Goal: Task Accomplishment & Management: Manage account settings

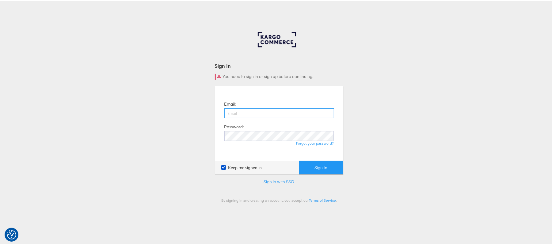
click at [274, 112] on input "email" at bounding box center [279, 112] width 110 height 10
type input "sanjana.pradhan@kargo.com"
click at [299, 159] on button "Sign In" at bounding box center [321, 166] width 44 height 14
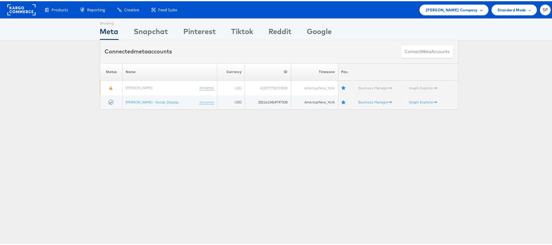
click at [455, 13] on div "[PERSON_NAME] Company" at bounding box center [453, 8] width 69 height 11
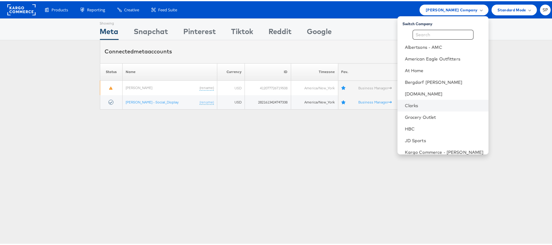
click at [425, 100] on li "Clarks" at bounding box center [442, 104] width 91 height 12
click at [405, 105] on link "Clarks" at bounding box center [444, 104] width 79 height 6
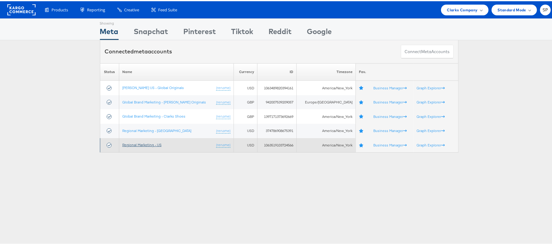
click at [153, 142] on link "Regional Marketing - US" at bounding box center [141, 143] width 39 height 5
click at [151, 142] on link "Regional Marketing - US" at bounding box center [141, 143] width 39 height 5
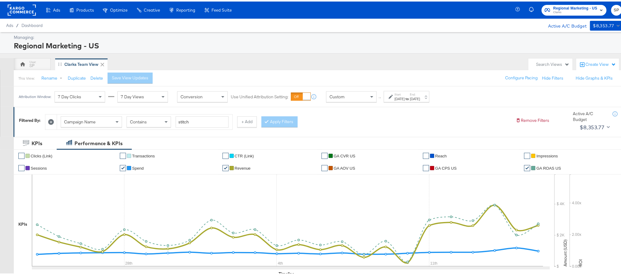
click at [404, 99] on div "[DATE]" at bounding box center [399, 97] width 10 height 5
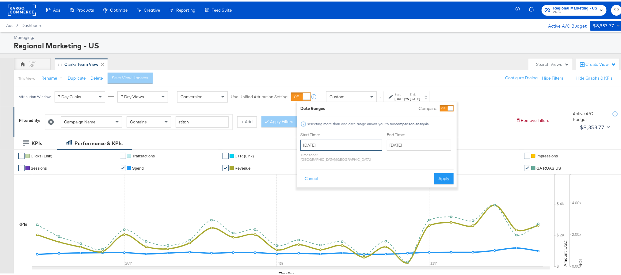
click at [358, 146] on input "[DATE]" at bounding box center [341, 143] width 82 height 11
click at [365, 160] on span "›" at bounding box center [369, 156] width 9 height 9
click at [355, 141] on input "August 24th 2025" at bounding box center [341, 143] width 82 height 11
click at [310, 191] on td "14" at bounding box center [307, 192] width 10 height 9
type input "September 14th 2025"
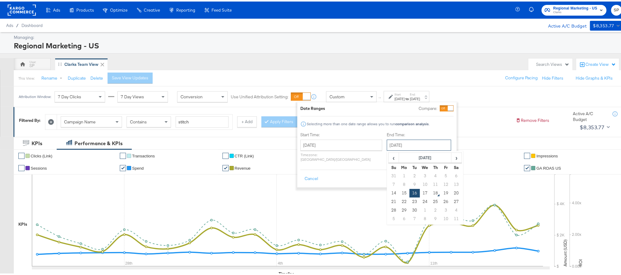
click at [391, 148] on input "September 16th 2025" at bounding box center [419, 143] width 64 height 11
click at [420, 190] on td "17" at bounding box center [425, 192] width 10 height 9
type input "September 17th 2025"
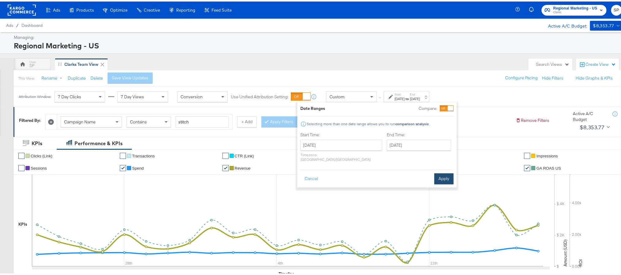
click at [441, 172] on button "Apply" at bounding box center [443, 177] width 19 height 11
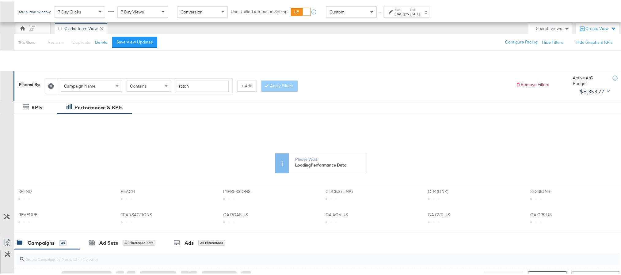
scroll to position [92, 0]
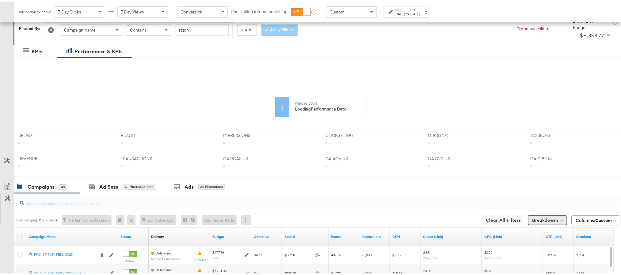
click at [534, 217] on button "Breakdowns" at bounding box center [547, 219] width 39 height 10
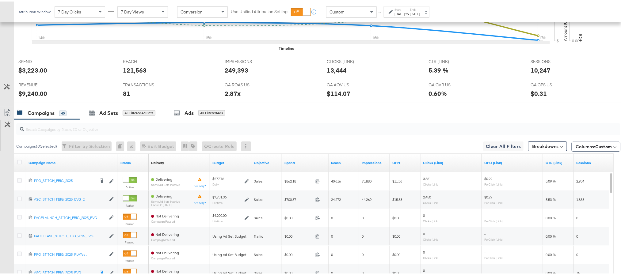
scroll to position [230, 0]
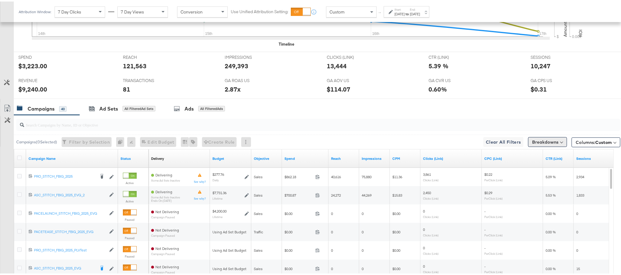
click at [529, 143] on button "Breakdowns" at bounding box center [547, 141] width 39 height 10
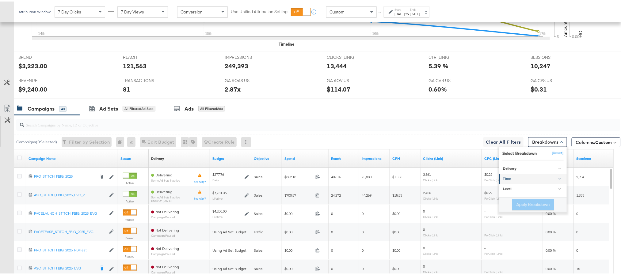
click at [520, 176] on link "Time" at bounding box center [532, 178] width 67 height 10
click at [516, 193] on div "Day" at bounding box center [533, 193] width 66 height 6
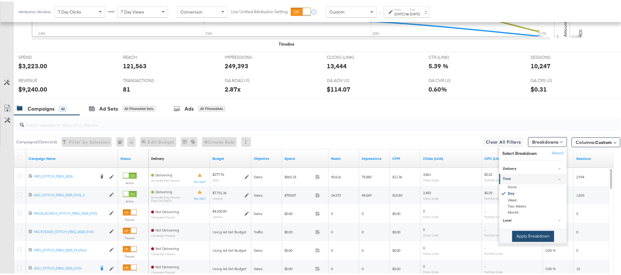
click at [516, 237] on button "Apply Breakdown" at bounding box center [533, 234] width 42 height 11
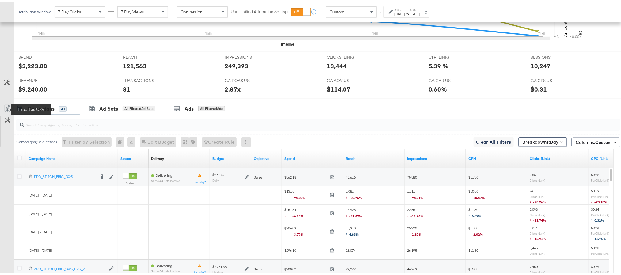
click at [5, 110] on icon at bounding box center [7, 106] width 7 height 7
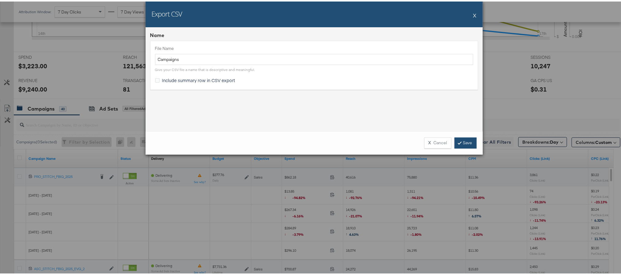
click at [459, 141] on link "Save" at bounding box center [465, 141] width 22 height 11
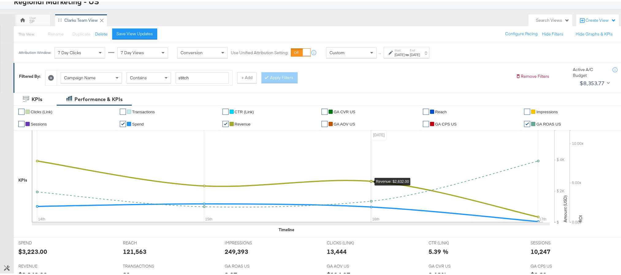
scroll to position [0, 0]
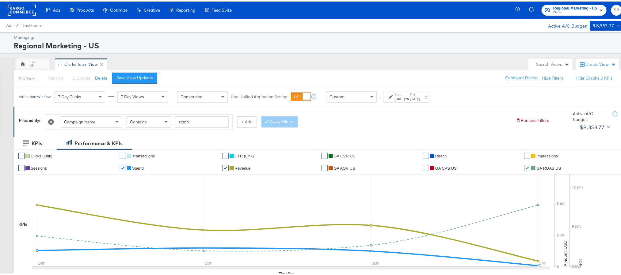
click at [578, 13] on span "Clarks" at bounding box center [575, 11] width 44 height 5
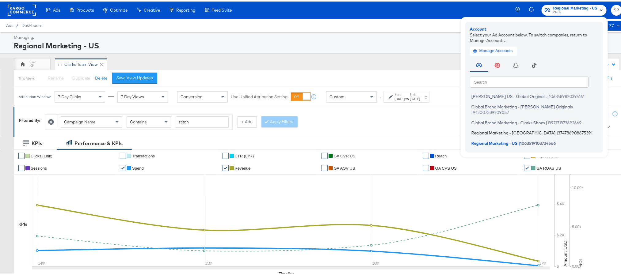
click at [495, 129] on span "Regional Marketing - CA" at bounding box center [513, 131] width 84 height 5
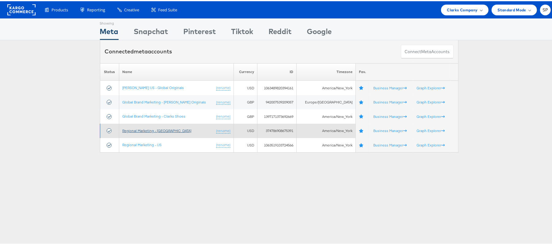
click at [155, 128] on link "Regional Marketing - [GEOGRAPHIC_DATA]" at bounding box center [156, 129] width 69 height 5
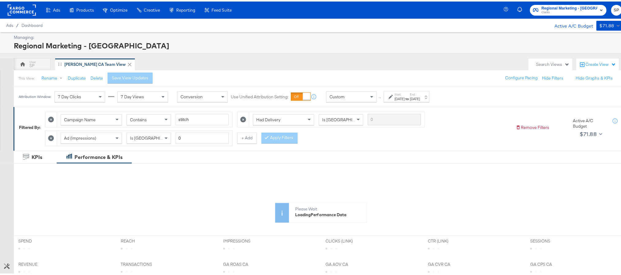
click at [410, 100] on strong "to" at bounding box center [406, 97] width 5 height 5
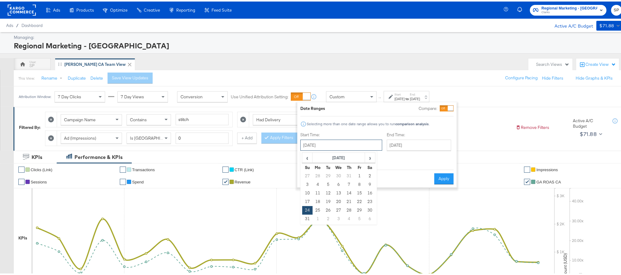
click at [346, 141] on input "August 24th 2025" at bounding box center [341, 143] width 82 height 11
click at [371, 159] on span "›" at bounding box center [369, 156] width 9 height 9
click at [311, 194] on td "14" at bounding box center [307, 192] width 10 height 9
type input "September 14th 2025"
click at [408, 144] on input "September 16th 2025" at bounding box center [419, 143] width 64 height 11
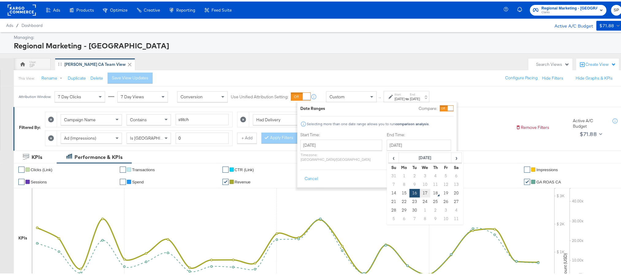
click at [420, 194] on td "17" at bounding box center [425, 192] width 10 height 9
type input "September 17th 2025"
click at [438, 176] on button "Apply" at bounding box center [443, 177] width 19 height 11
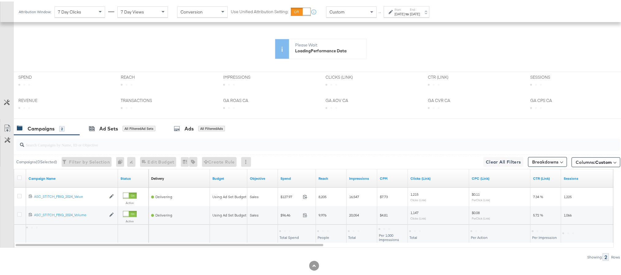
scroll to position [178, 0]
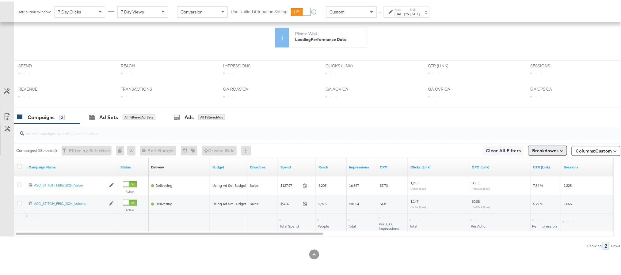
click at [540, 152] on button "Breakdowns" at bounding box center [547, 149] width 39 height 10
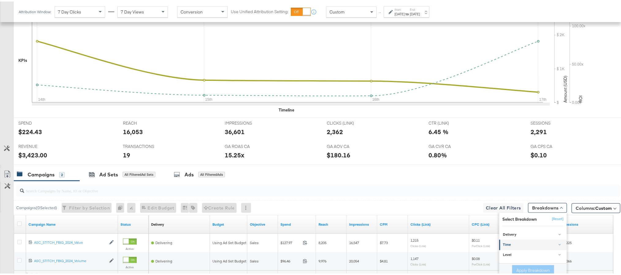
scroll to position [237, 0]
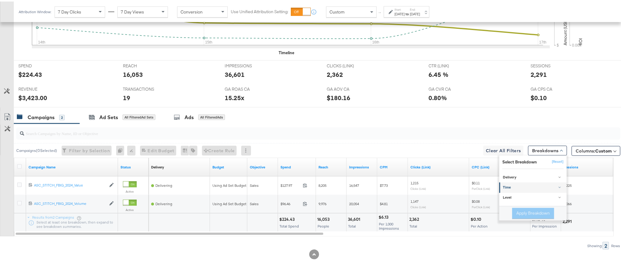
click at [514, 188] on div "Time" at bounding box center [533, 186] width 61 height 5
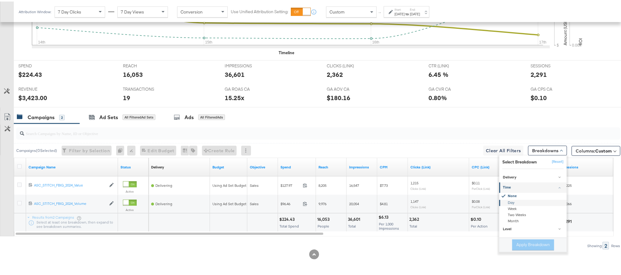
click at [513, 200] on div "Day" at bounding box center [533, 202] width 66 height 6
click at [520, 242] on button "Apply Breakdown" at bounding box center [533, 243] width 42 height 11
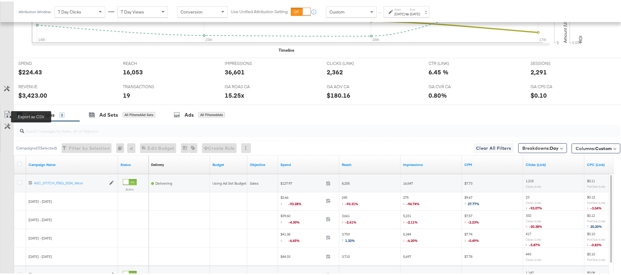
click at [7, 114] on icon at bounding box center [7, 112] width 7 height 7
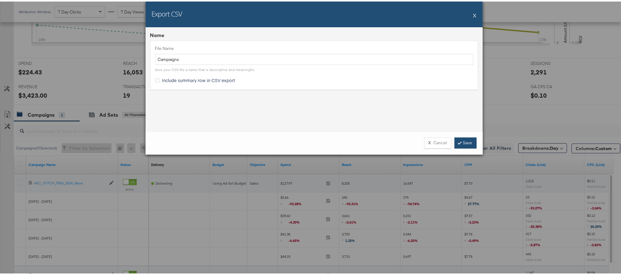
click at [459, 141] on link "Save" at bounding box center [465, 141] width 22 height 11
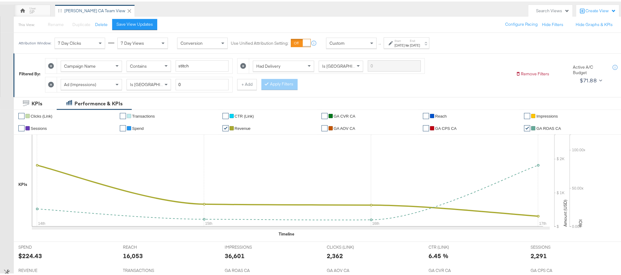
scroll to position [0, 0]
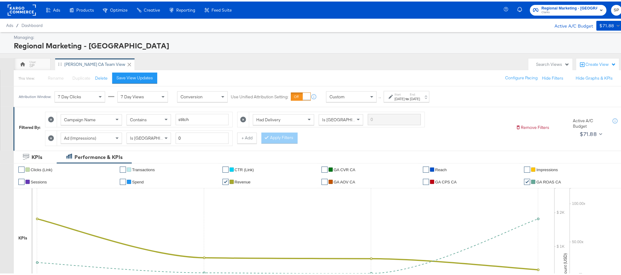
click at [572, 11] on span "Clarks" at bounding box center [569, 11] width 56 height 5
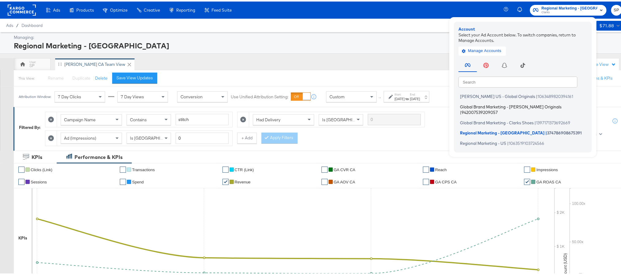
click at [487, 106] on span "Global Brand Marketing - Clarks Originals" at bounding box center [510, 105] width 101 height 5
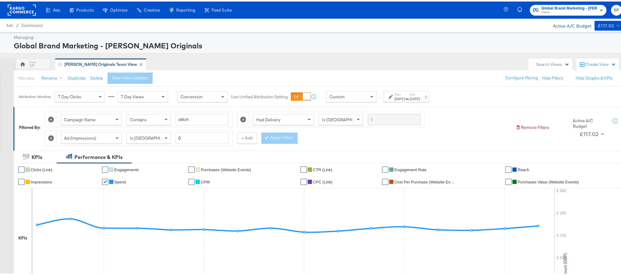
click at [404, 98] on div "[DATE]" at bounding box center [399, 97] width 10 height 5
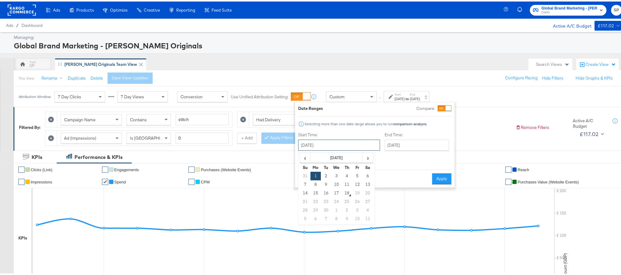
click at [334, 146] on input "[DATE]" at bounding box center [339, 143] width 82 height 11
click at [358, 184] on td "12" at bounding box center [357, 183] width 10 height 9
type input "[DATE]"
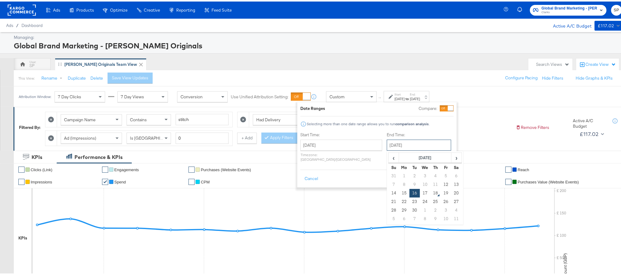
click at [387, 141] on input "[DATE]" at bounding box center [419, 143] width 64 height 11
click at [420, 194] on td "17" at bounding box center [425, 192] width 10 height 9
type input "September 17th 2025"
click at [441, 173] on button "Apply" at bounding box center [443, 177] width 19 height 11
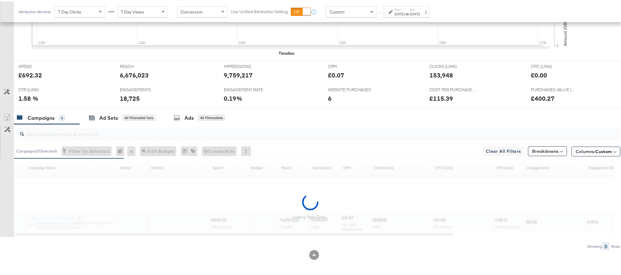
scroll to position [237, 0]
click at [536, 152] on button "Breakdowns" at bounding box center [547, 149] width 39 height 10
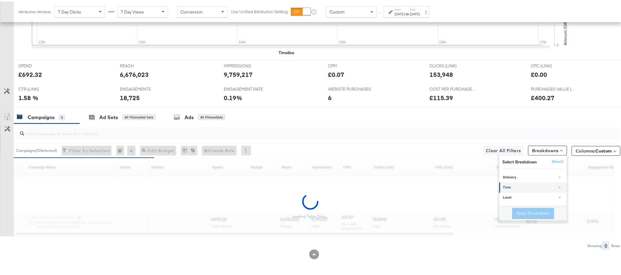
click at [521, 188] on div "Time" at bounding box center [533, 186] width 61 height 5
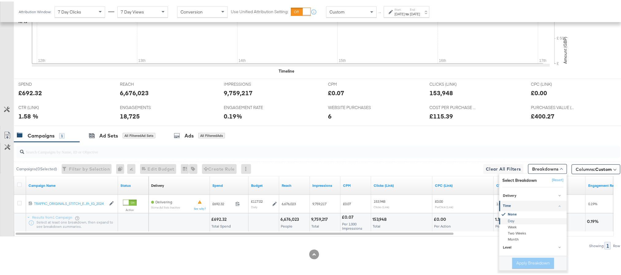
scroll to position [219, 0]
click at [508, 200] on link "Time" at bounding box center [532, 205] width 67 height 10
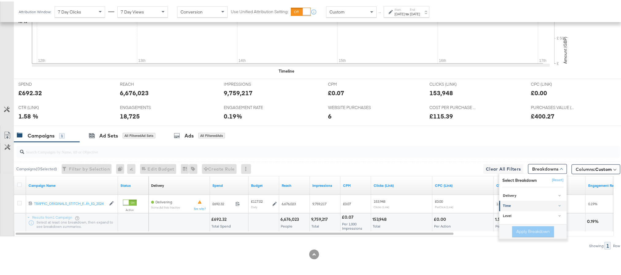
click at [510, 209] on link "Time" at bounding box center [532, 205] width 67 height 10
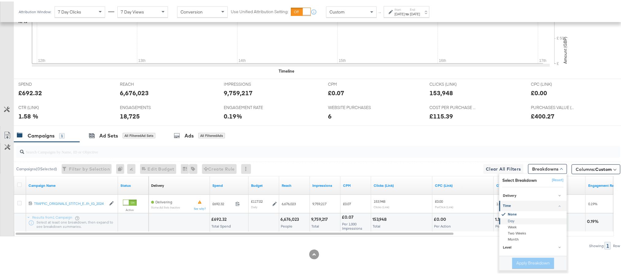
click at [510, 219] on div "Day" at bounding box center [533, 220] width 66 height 6
click at [515, 257] on button "Apply Breakdown" at bounding box center [533, 261] width 42 height 11
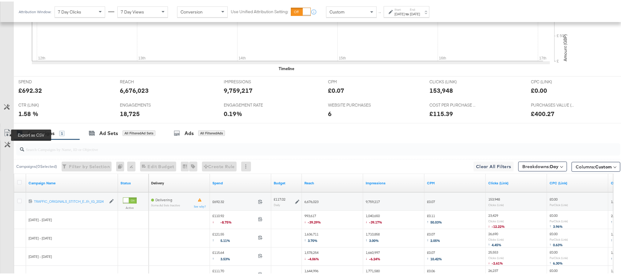
click at [6, 133] on icon at bounding box center [7, 131] width 7 height 7
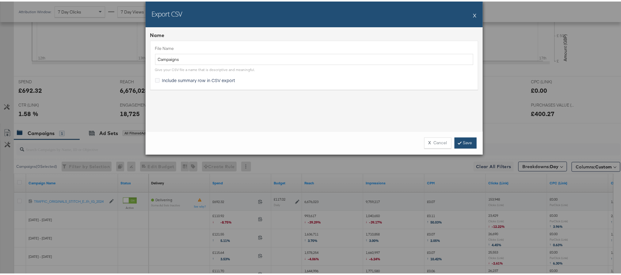
click at [459, 137] on link "Save" at bounding box center [465, 141] width 22 height 11
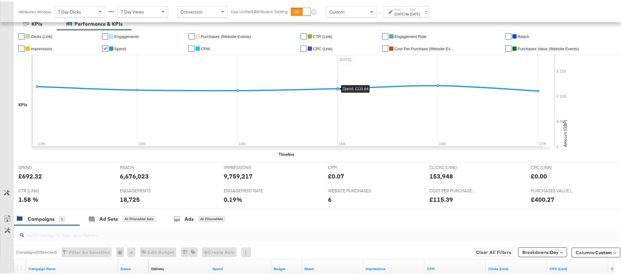
scroll to position [0, 0]
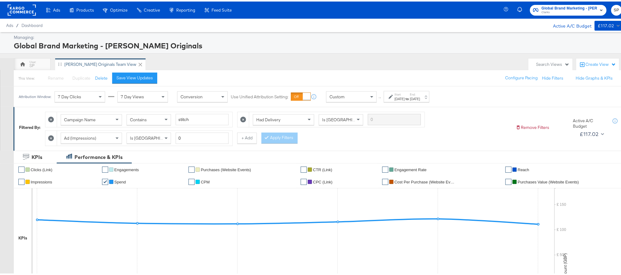
click at [404, 96] on div "Sep 12th 2025" at bounding box center [399, 97] width 10 height 5
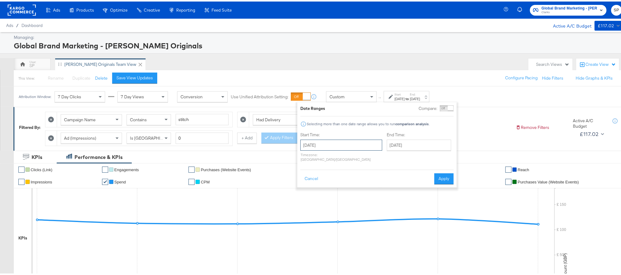
click at [334, 141] on input "September 12th 2025" at bounding box center [341, 143] width 82 height 11
click at [319, 175] on td "1" at bounding box center [318, 174] width 10 height 9
type input "September 1st 2025"
click at [438, 174] on button "Apply" at bounding box center [441, 177] width 19 height 11
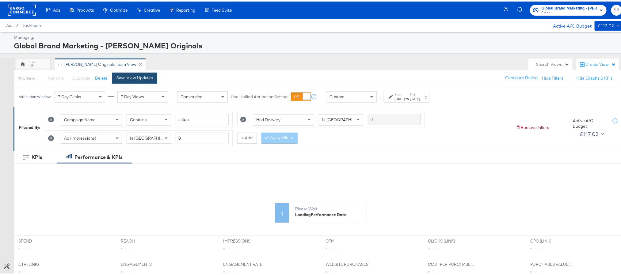
click at [143, 79] on div "Save View Updates" at bounding box center [134, 77] width 36 height 6
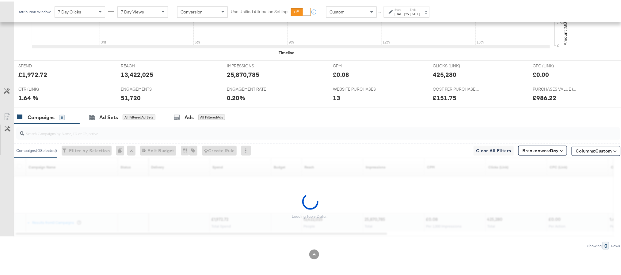
scroll to position [237, 0]
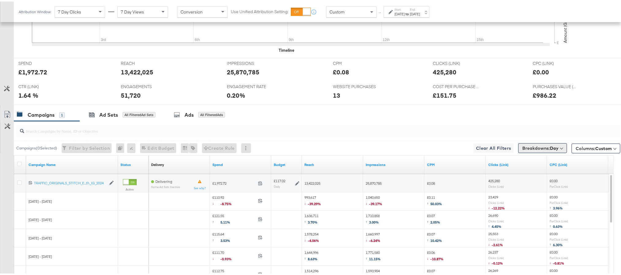
click at [552, 150] on button "Breakdowns: Day" at bounding box center [542, 147] width 49 height 10
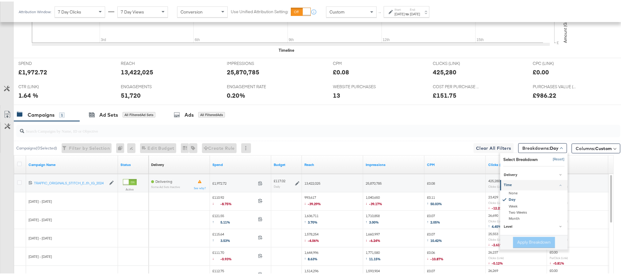
click at [550, 158] on button "[Reset]" at bounding box center [556, 158] width 15 height 10
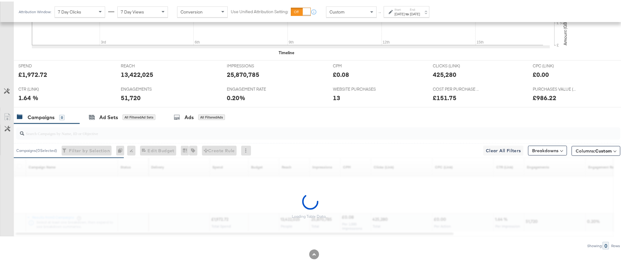
scroll to position [219, 0]
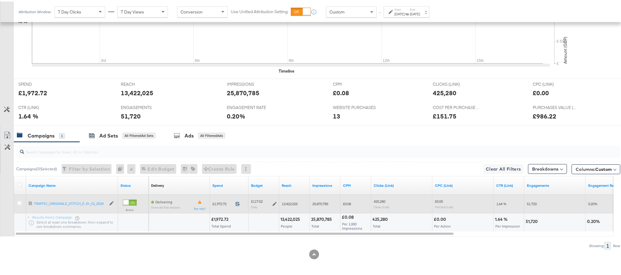
click at [236, 202] on icon at bounding box center [237, 202] width 5 height 5
click at [274, 201] on icon at bounding box center [274, 202] width 4 height 4
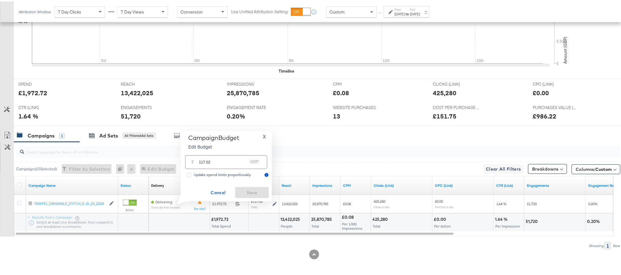
click at [215, 162] on input "117.02" at bounding box center [223, 158] width 48 height 13
paste input "£117.48"
type input "117.48"
click at [253, 193] on span "Save" at bounding box center [251, 192] width 29 height 8
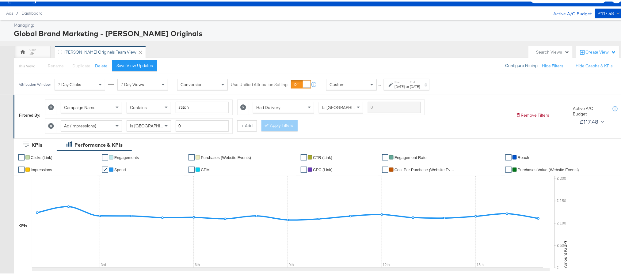
scroll to position [0, 0]
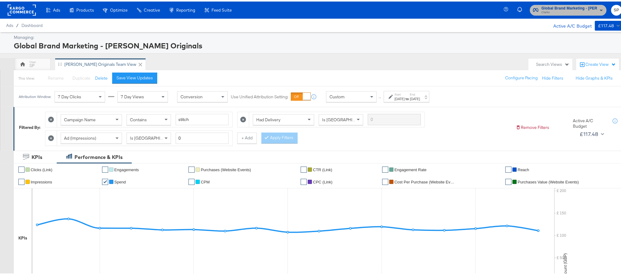
click at [541, 12] on span "Clarks" at bounding box center [569, 11] width 56 height 5
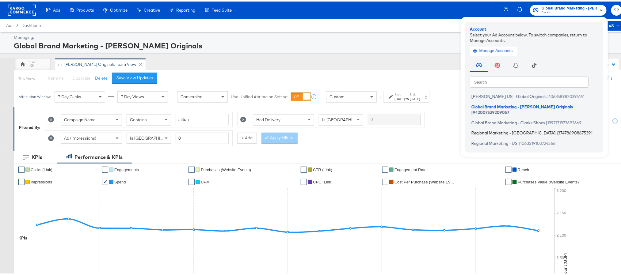
click at [493, 129] on span "Regional Marketing - CA" at bounding box center [513, 131] width 84 height 5
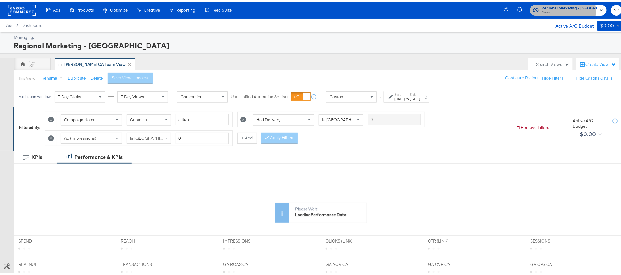
click at [555, 9] on span "Clarks" at bounding box center [569, 11] width 56 height 5
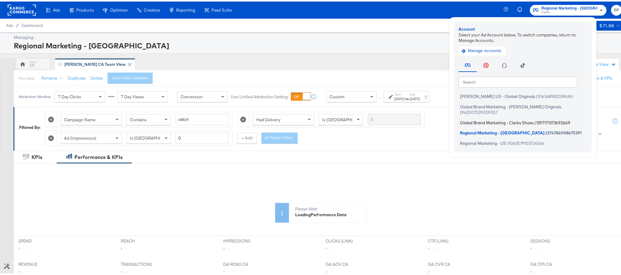
click at [507, 119] on span "Global Brand Marketing - Clarks Shoes" at bounding box center [497, 121] width 74 height 5
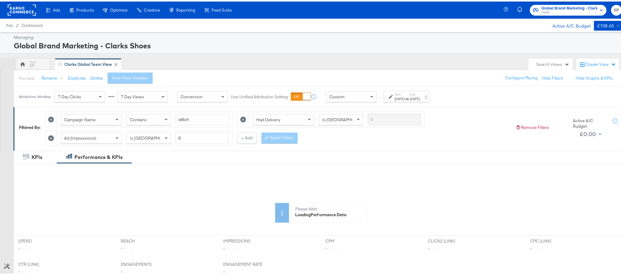
click at [420, 99] on div "[DATE]" at bounding box center [415, 97] width 10 height 5
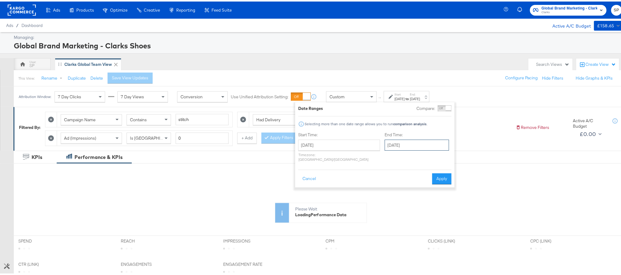
click at [389, 146] on input "[DATE]" at bounding box center [417, 143] width 64 height 11
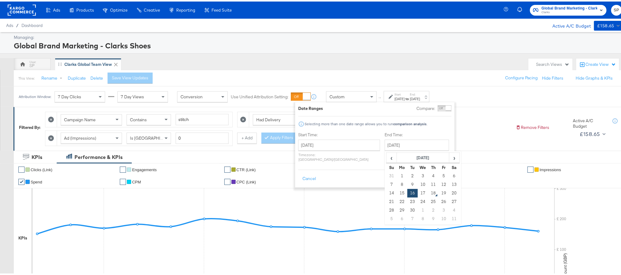
drag, startPoint x: 401, startPoint y: 189, endPoint x: 408, endPoint y: 188, distance: 7.4
click at [418, 189] on td "17" at bounding box center [423, 192] width 10 height 9
type input "September 17th 2025"
click at [438, 174] on button "Apply" at bounding box center [441, 177] width 19 height 11
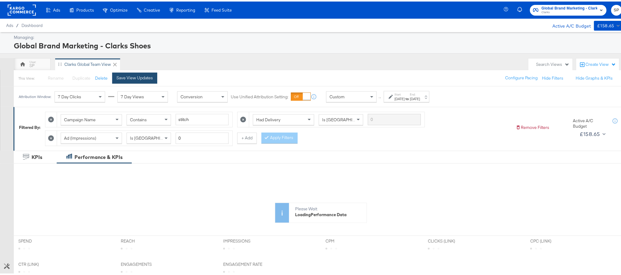
click at [146, 76] on div "Save View Updates" at bounding box center [134, 77] width 36 height 6
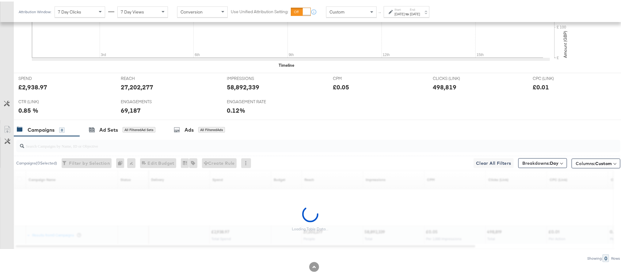
scroll to position [230, 0]
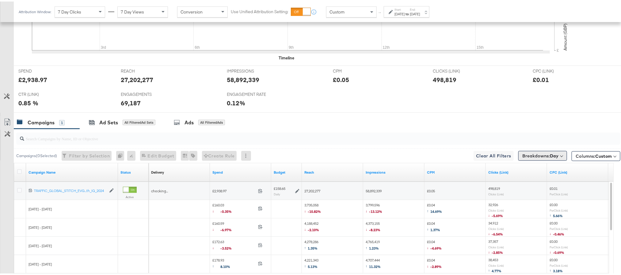
click at [522, 157] on span "Breakdowns: Day" at bounding box center [540, 154] width 36 height 6
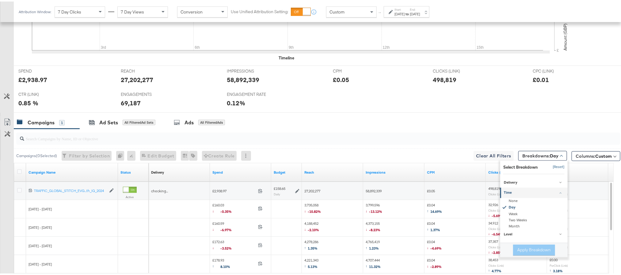
click at [551, 168] on button "[Reset]" at bounding box center [556, 166] width 15 height 10
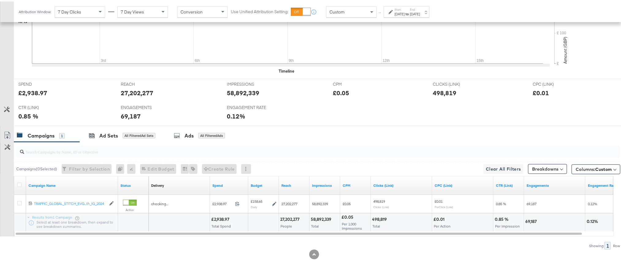
scroll to position [219, 0]
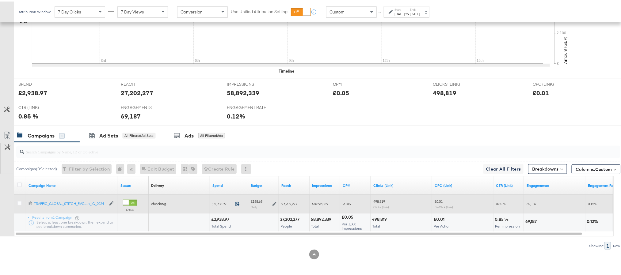
click at [237, 203] on icon at bounding box center [237, 202] width 5 height 5
click at [271, 204] on div "£158.65 Daily" at bounding box center [264, 202] width 26 height 9
click at [273, 201] on icon at bounding box center [274, 202] width 4 height 4
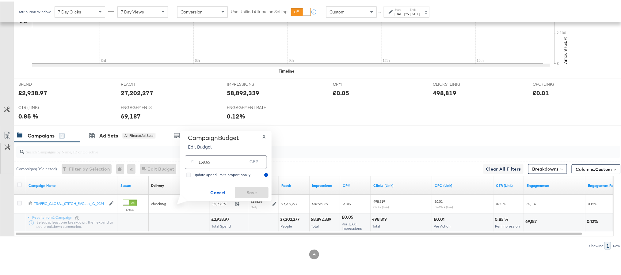
click at [230, 165] on div "£ 158.65 GBP" at bounding box center [226, 161] width 82 height 14
paste input "£158.54"
paste input "£"
type input "158.54"
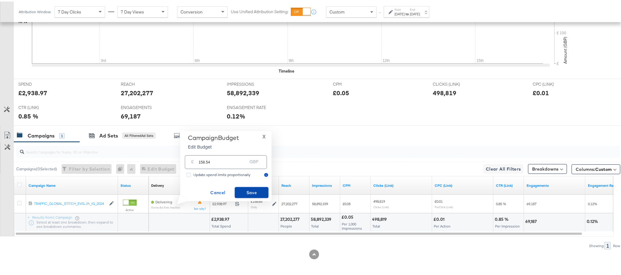
click at [248, 187] on button "Save" at bounding box center [252, 191] width 34 height 11
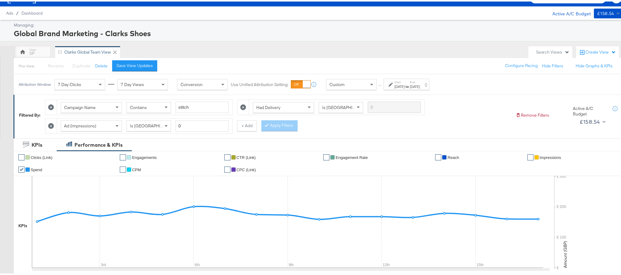
scroll to position [0, 0]
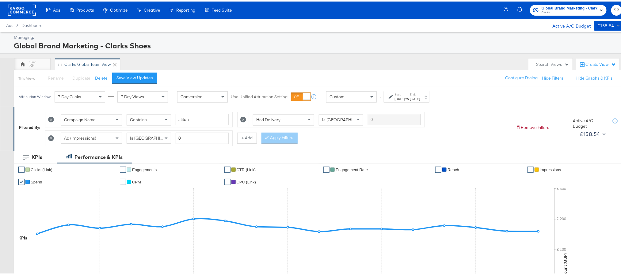
click at [420, 97] on div "Sep 17th 2025" at bounding box center [415, 97] width 10 height 5
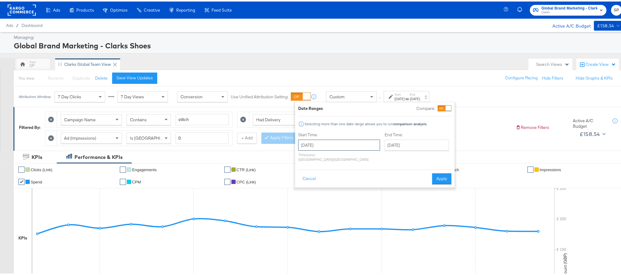
click at [340, 145] on input "September 1st 2025" at bounding box center [339, 143] width 82 height 11
click at [352, 184] on td "12" at bounding box center [357, 183] width 10 height 9
type input "September 12th 2025"
click at [449, 175] on button "Apply" at bounding box center [443, 177] width 19 height 11
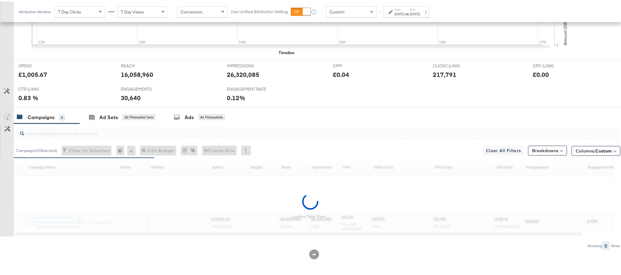
scroll to position [219, 0]
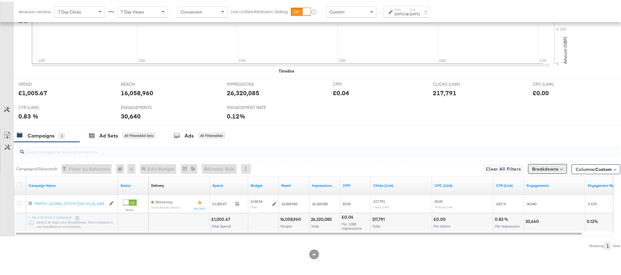
click at [541, 166] on button "Breakdowns" at bounding box center [547, 168] width 39 height 10
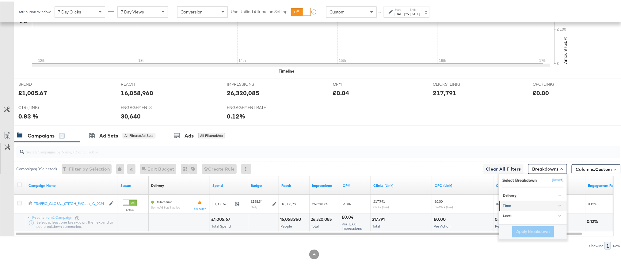
click at [531, 205] on div "Time" at bounding box center [533, 204] width 61 height 5
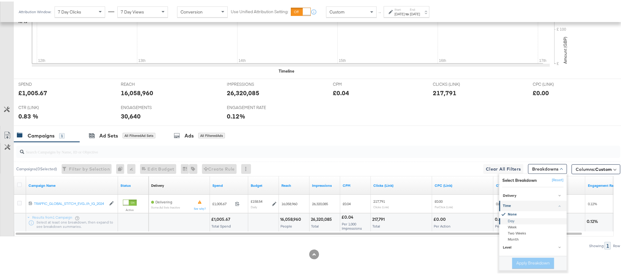
click at [530, 222] on div "Day" at bounding box center [533, 220] width 66 height 6
click at [522, 262] on button "Apply Breakdown" at bounding box center [533, 261] width 42 height 11
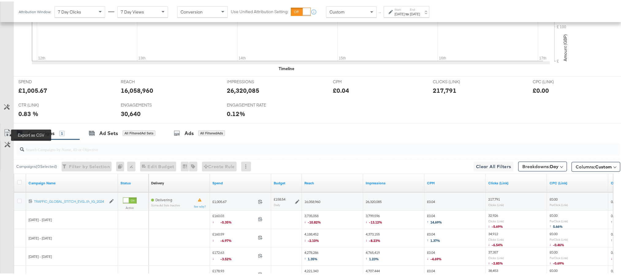
click at [6, 134] on icon at bounding box center [7, 131] width 7 height 7
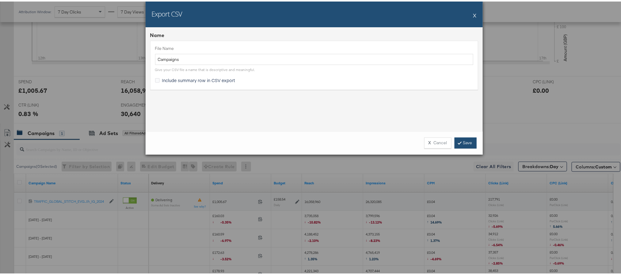
click at [464, 145] on link "Save" at bounding box center [465, 141] width 22 height 11
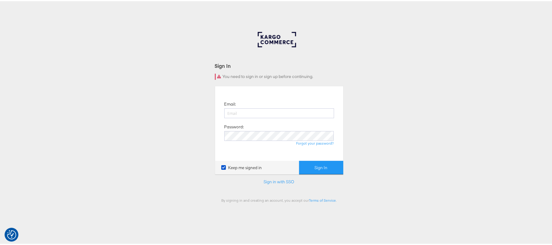
type input "[PERSON_NAME][EMAIL_ADDRESS][PERSON_NAME][DOMAIN_NAME]"
click at [299, 159] on button "Sign In" at bounding box center [321, 166] width 44 height 14
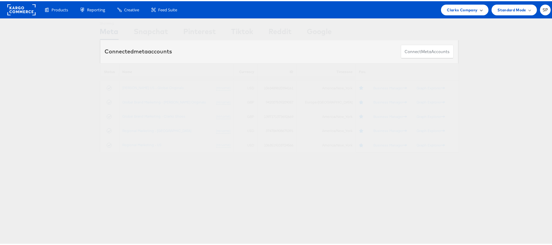
click at [455, 10] on span "Clarks Company" at bounding box center [462, 9] width 31 height 6
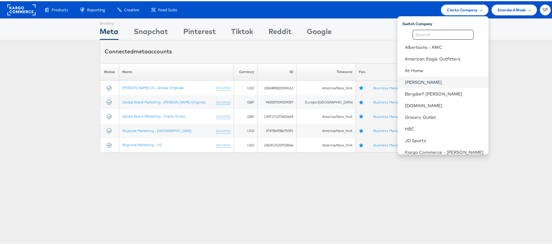
click at [414, 81] on link "[PERSON_NAME]" at bounding box center [444, 81] width 79 height 6
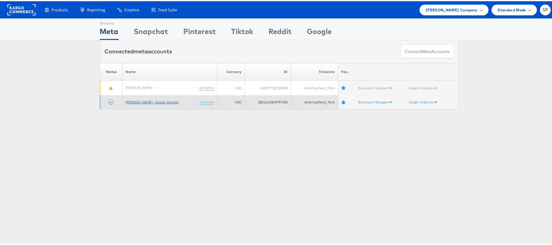
click at [146, 101] on link "[PERSON_NAME] - Social_Display" at bounding box center [152, 100] width 53 height 5
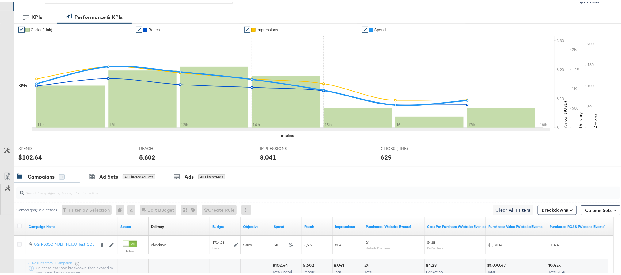
scroll to position [138, 0]
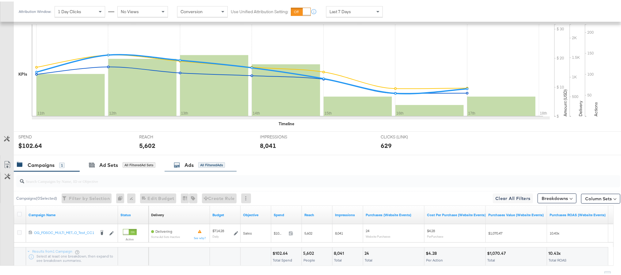
click at [188, 164] on div "Ads" at bounding box center [188, 163] width 9 height 7
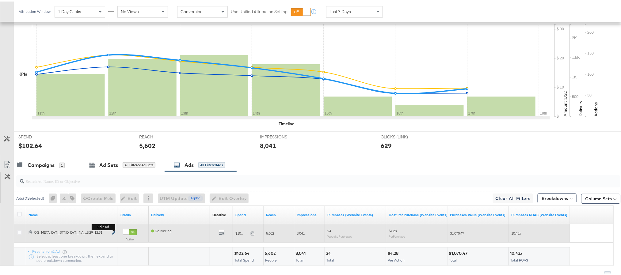
click at [114, 233] on icon "link" at bounding box center [113, 231] width 3 height 3
click at [112, 233] on icon "link" at bounding box center [113, 231] width 3 height 3
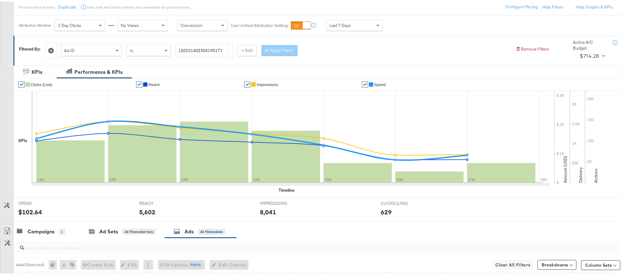
scroll to position [0, 0]
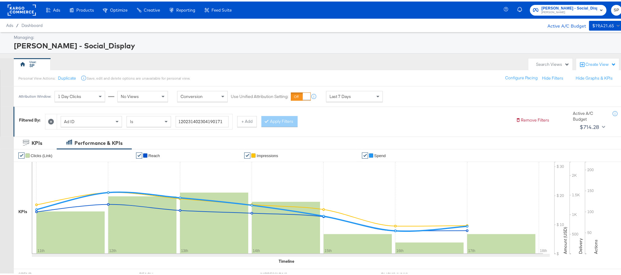
click at [20, 14] on rect at bounding box center [22, 8] width 28 height 11
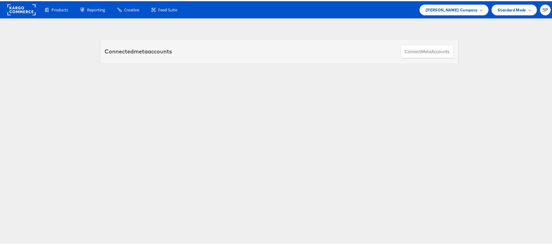
click at [542, 4] on li "SP Account and Teammates Subscription and Billing Advice and Answers Logout" at bounding box center [545, 8] width 11 height 11
click at [542, 8] on span "SP" at bounding box center [545, 9] width 6 height 4
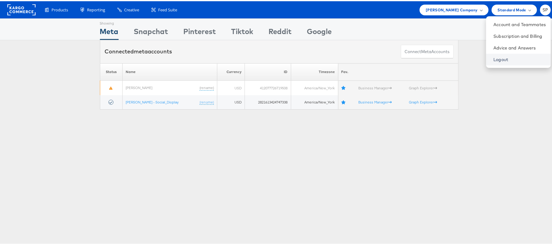
click at [498, 58] on link "Logout" at bounding box center [519, 58] width 52 height 6
